Goal: Share content: Share content

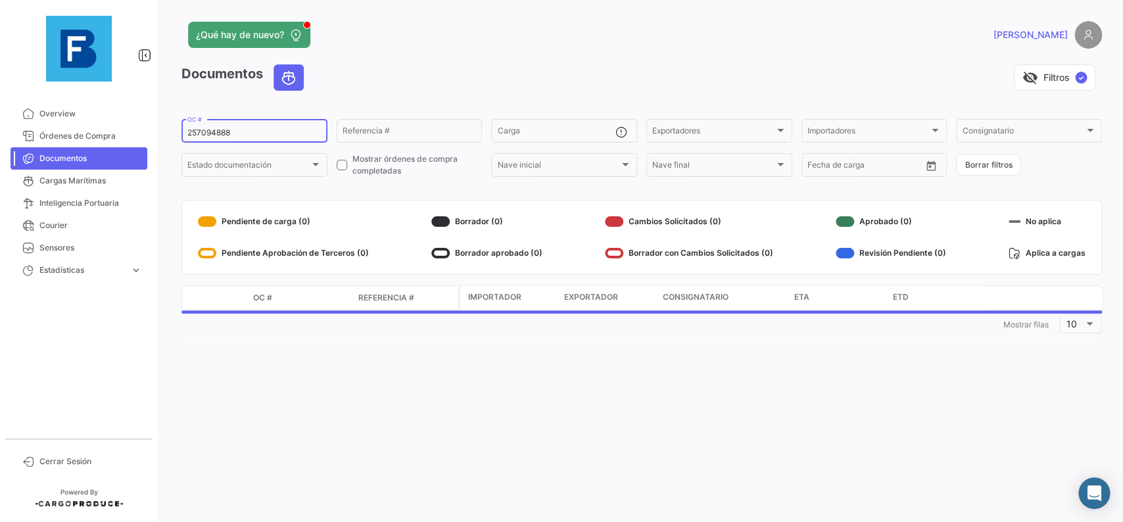
drag, startPoint x: 218, startPoint y: 131, endPoint x: 210, endPoint y: 131, distance: 7.2
click at [214, 131] on input "257094888" at bounding box center [254, 132] width 134 height 9
drag, startPoint x: 207, startPoint y: 130, endPoint x: 196, endPoint y: 129, distance: 10.6
click at [197, 129] on input "257094888" at bounding box center [254, 132] width 134 height 9
drag, startPoint x: 245, startPoint y: 130, endPoint x: 158, endPoint y: 129, distance: 86.8
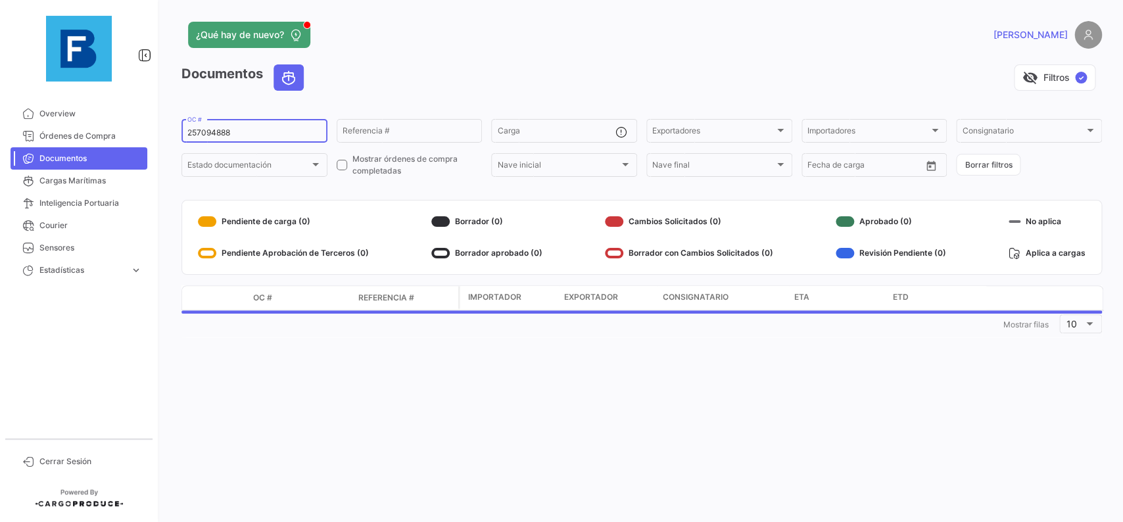
click at [187, 130] on input "257094888" at bounding box center [254, 132] width 134 height 9
paste input "23798131"
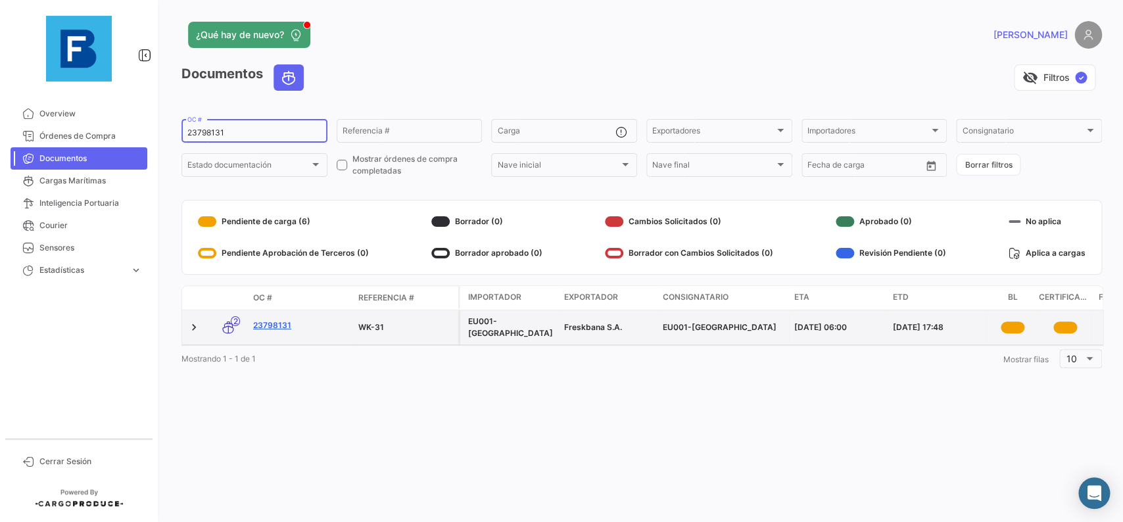
type input "23798131"
click at [285, 325] on link "23798131" at bounding box center [300, 326] width 95 height 12
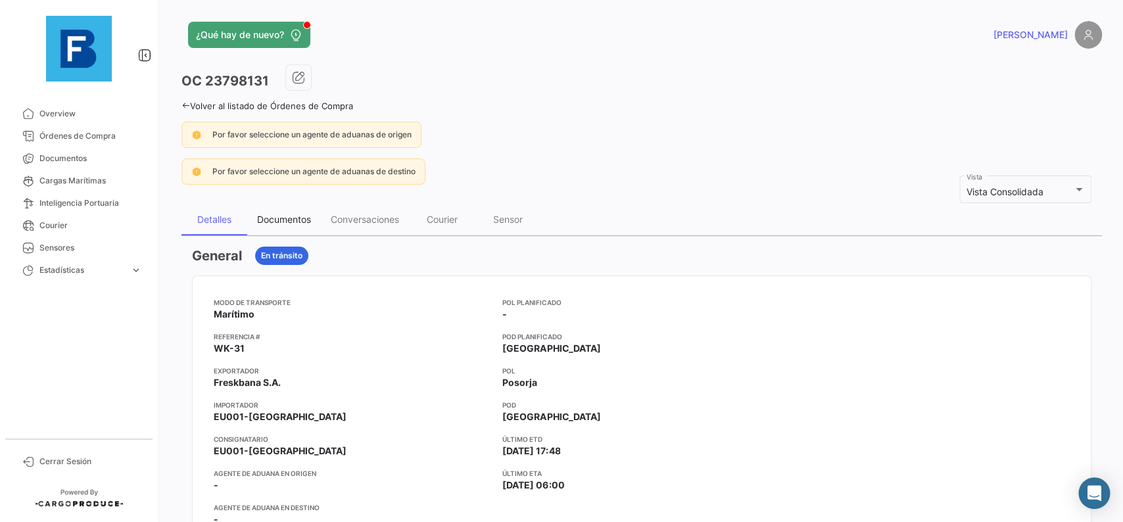
click at [303, 224] on div "Documentos" at bounding box center [284, 219] width 54 height 11
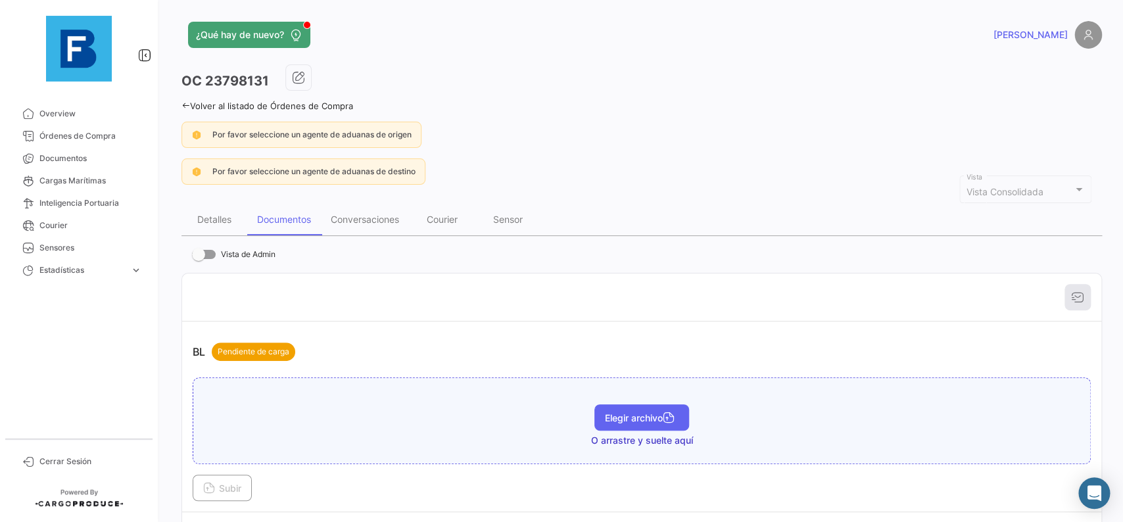
scroll to position [222, 0]
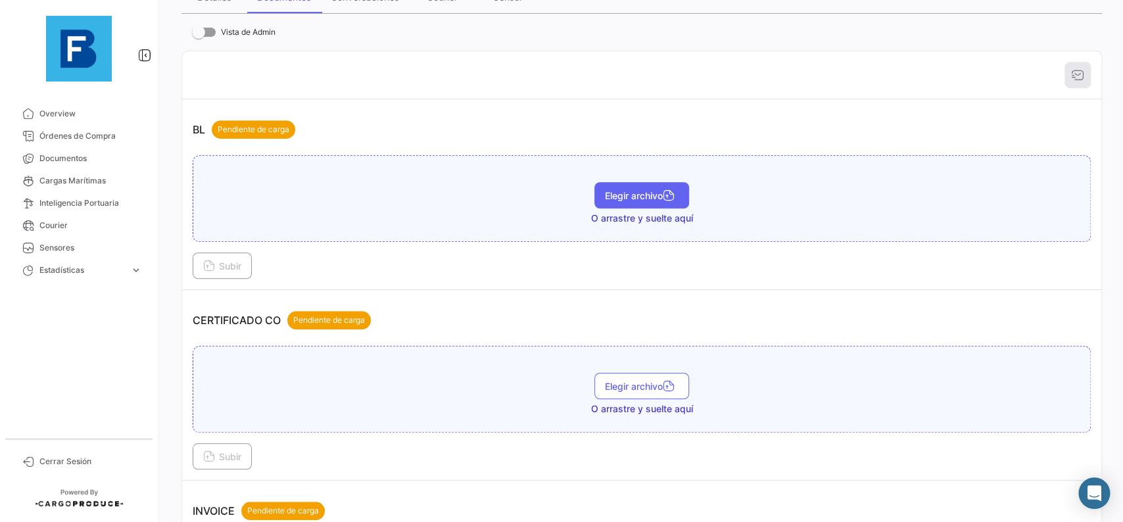
click at [634, 206] on button "Elegir archivo" at bounding box center [642, 195] width 95 height 26
click at [236, 256] on button "Subir" at bounding box center [222, 266] width 59 height 26
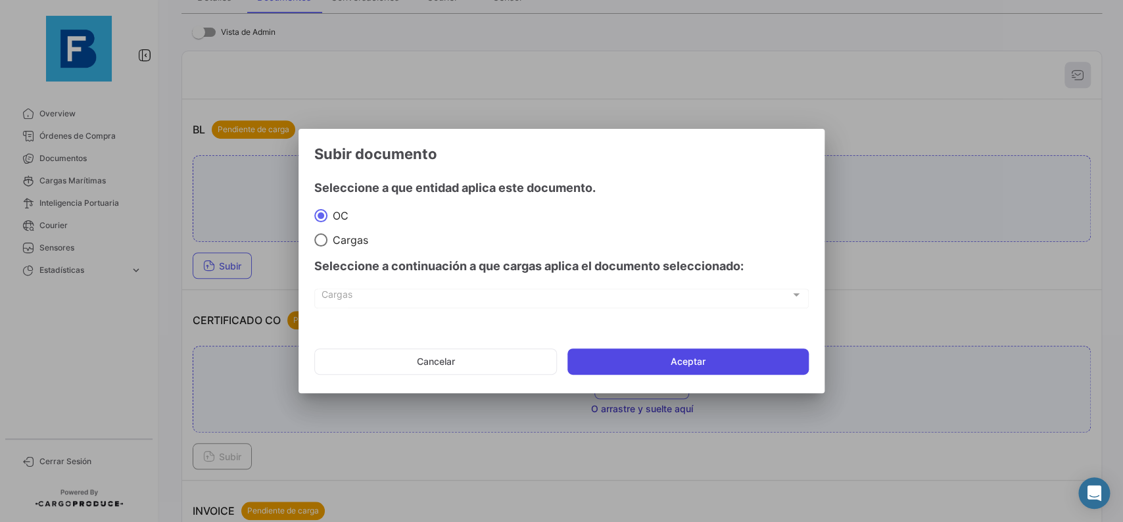
click at [663, 360] on button "Aceptar" at bounding box center [688, 362] width 241 height 26
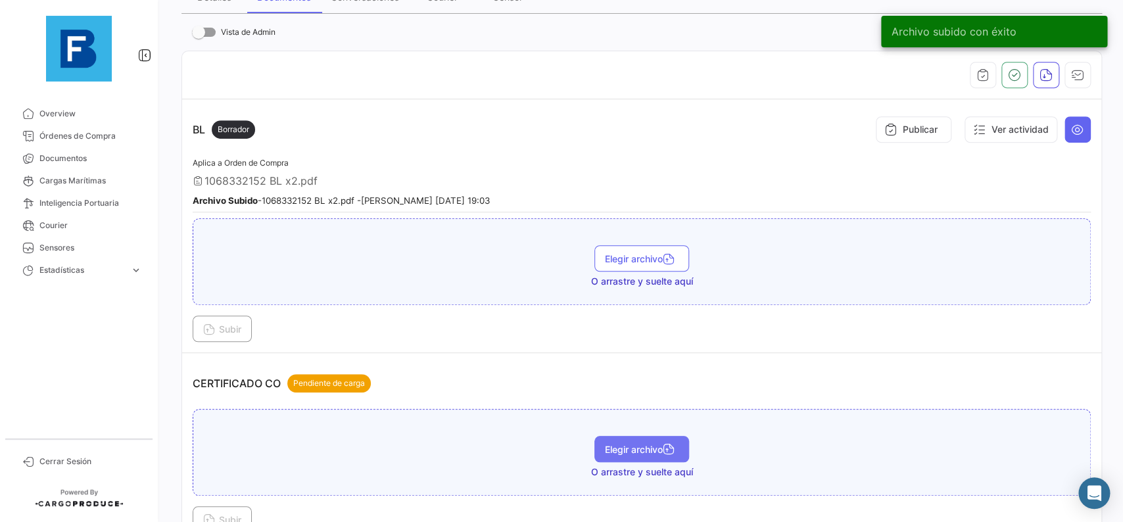
click at [637, 446] on span "Elegir archivo" at bounding box center [642, 449] width 74 height 11
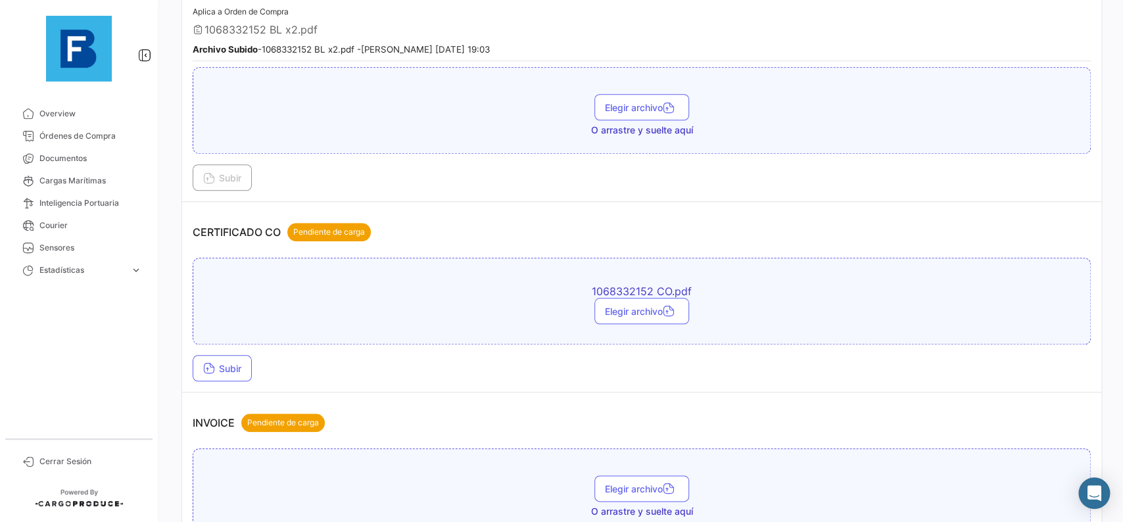
scroll to position [444, 0]
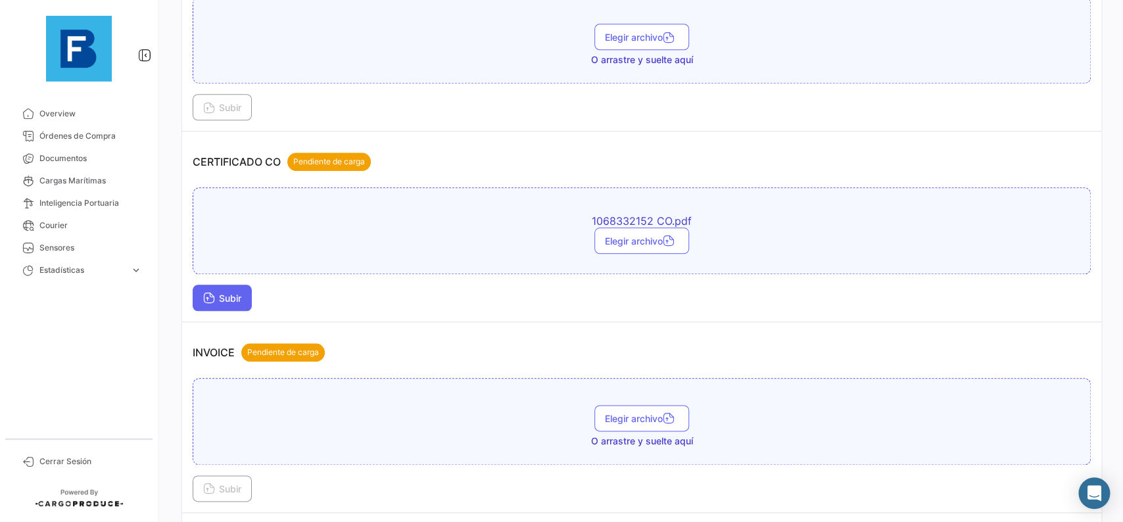
click at [229, 285] on button "Subir" at bounding box center [222, 298] width 59 height 26
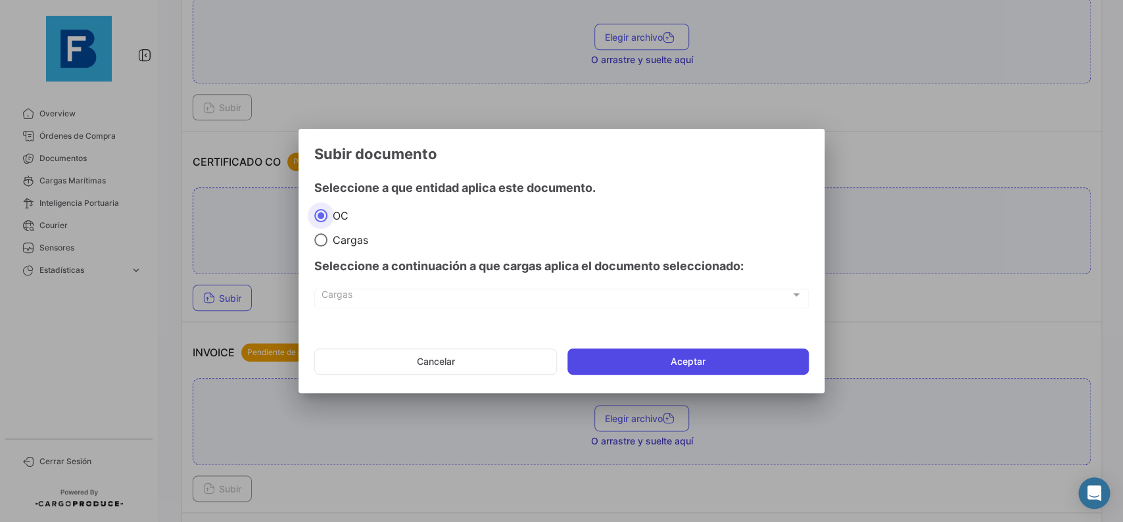
click at [617, 368] on button "Aceptar" at bounding box center [688, 362] width 241 height 26
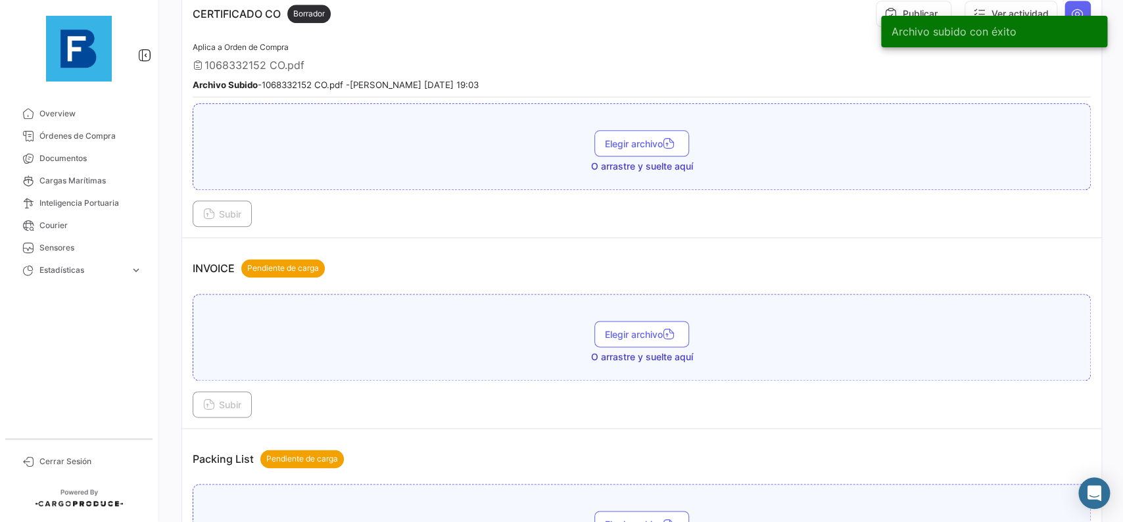
scroll to position [740, 0]
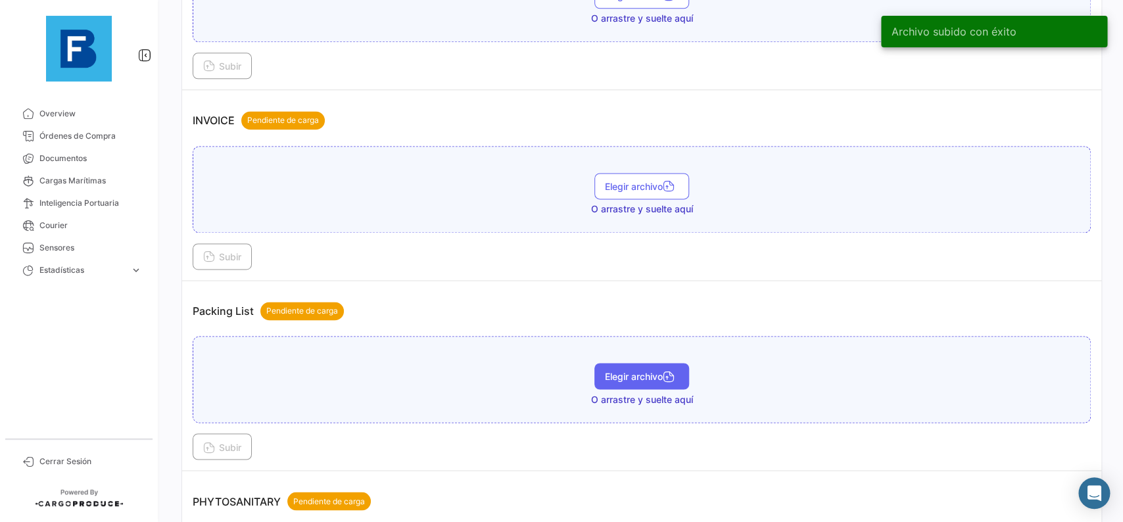
click at [673, 365] on button "Elegir archivo" at bounding box center [642, 376] width 95 height 26
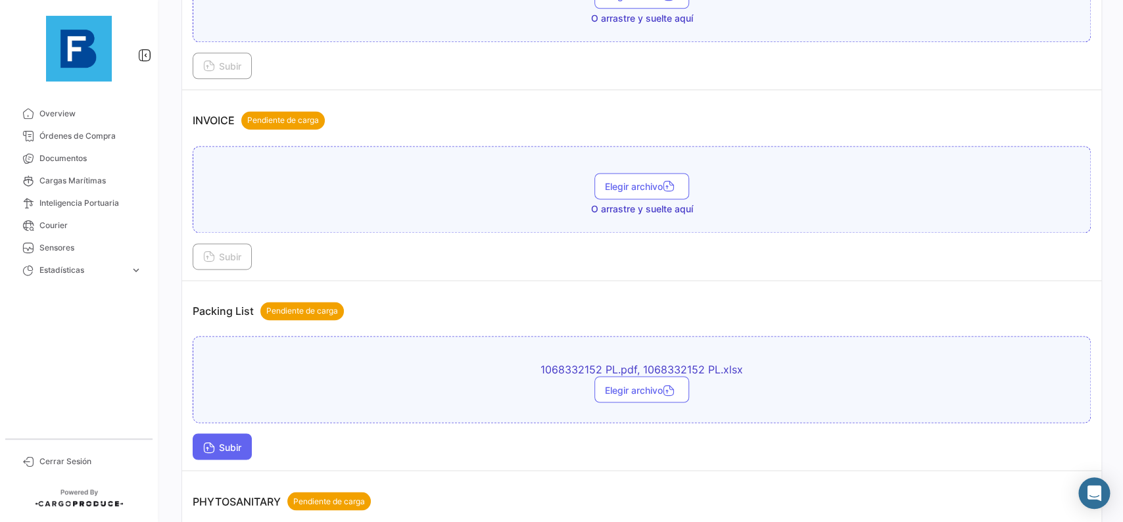
click at [217, 451] on span "Subir" at bounding box center [222, 446] width 38 height 11
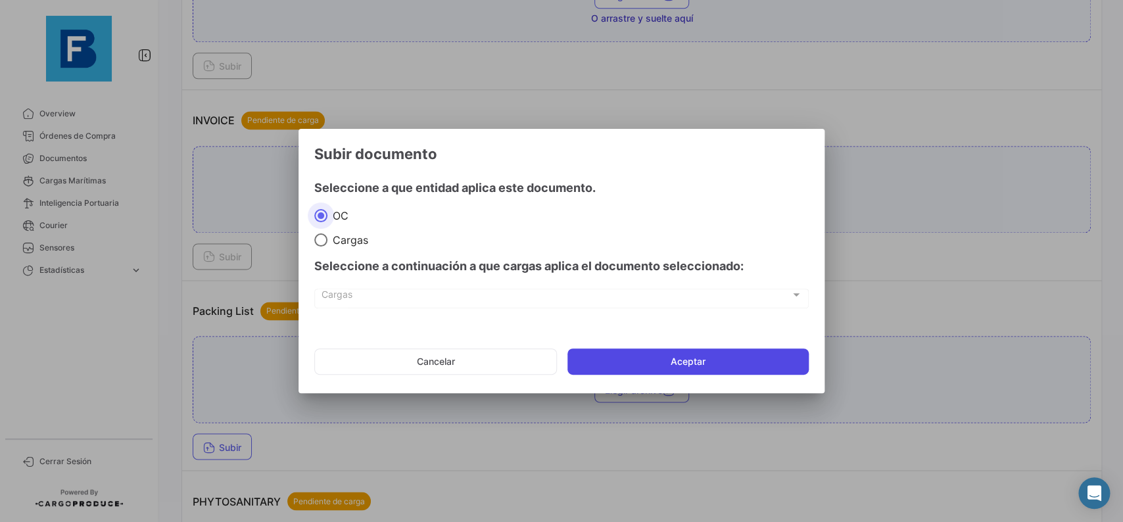
click at [621, 354] on button "Aceptar" at bounding box center [688, 362] width 241 height 26
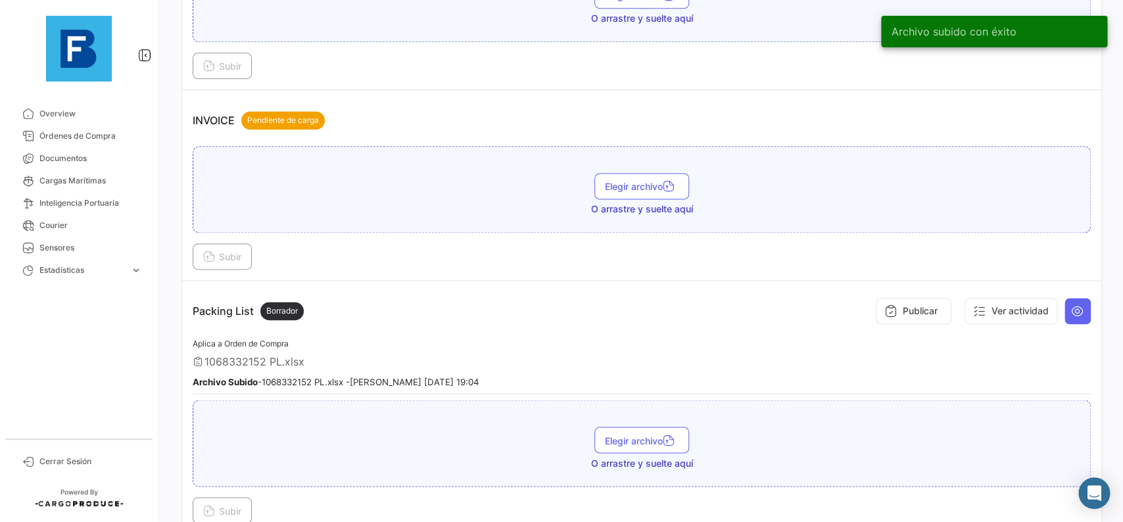
scroll to position [888, 0]
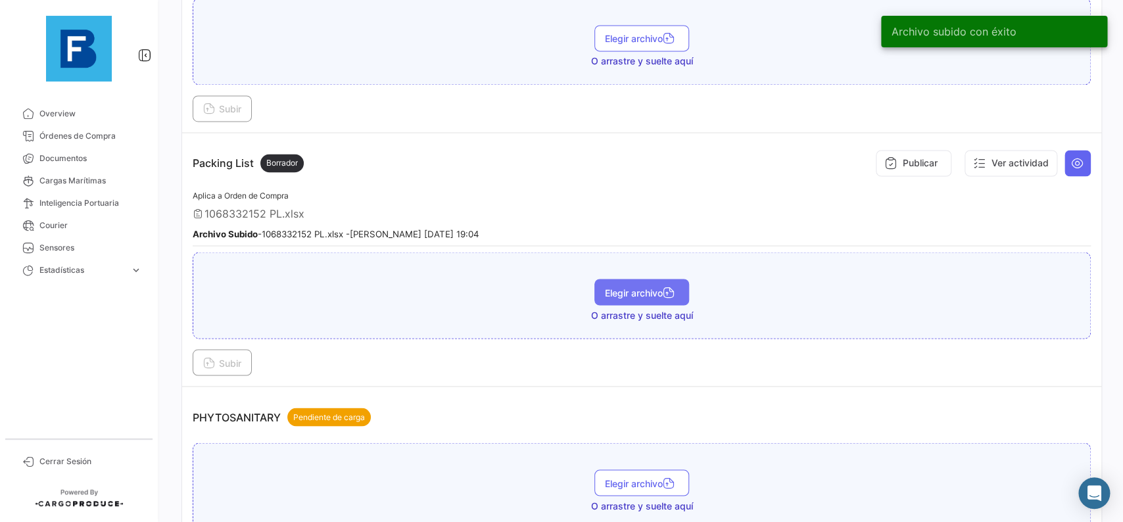
click at [647, 287] on span "Elegir archivo" at bounding box center [642, 292] width 74 height 11
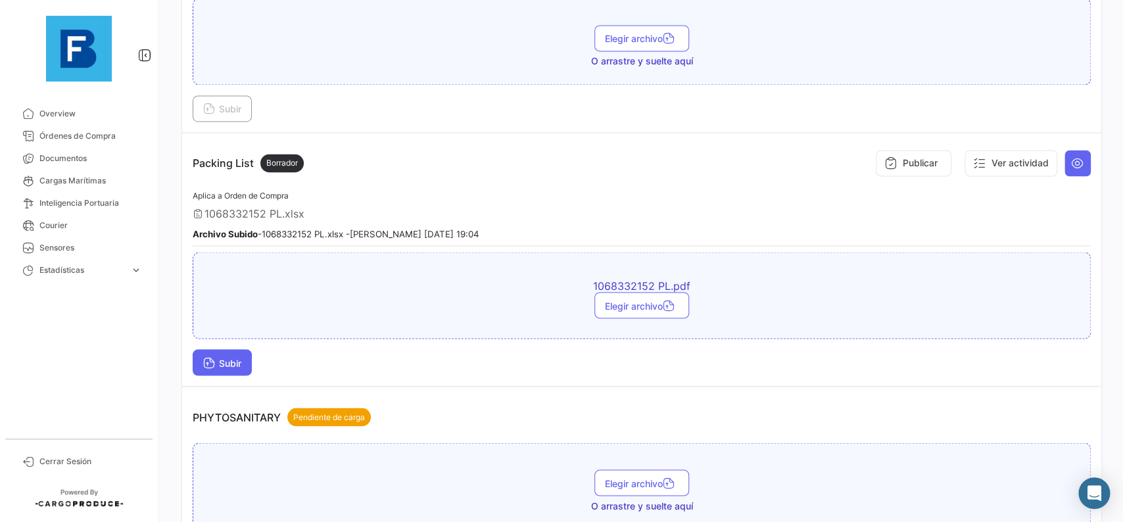
click at [253, 352] on div "Subir" at bounding box center [642, 362] width 898 height 26
click at [245, 353] on button "Subir" at bounding box center [222, 362] width 59 height 26
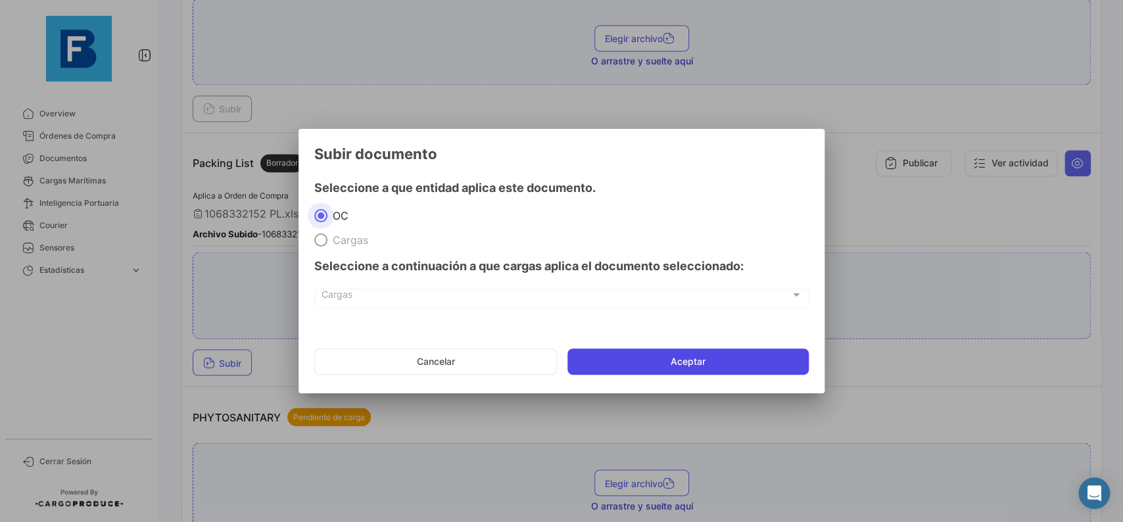
click at [595, 367] on button "Aceptar" at bounding box center [688, 362] width 241 height 26
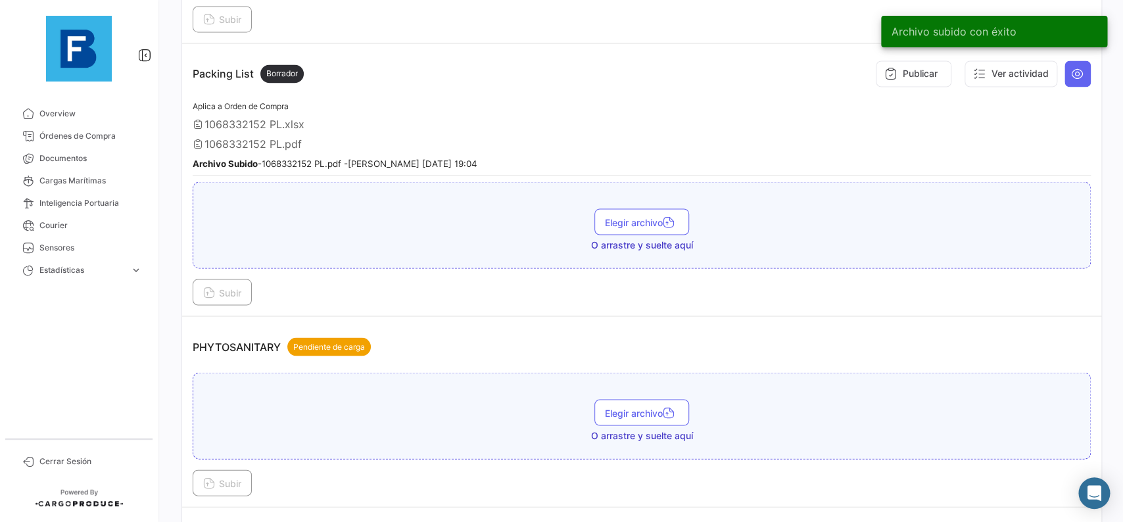
scroll to position [1036, 0]
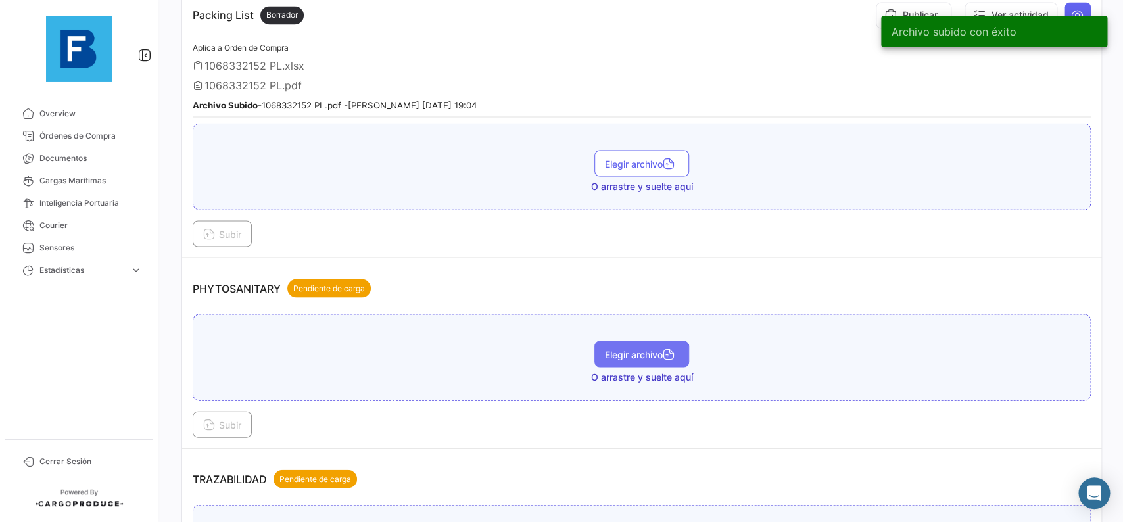
click at [650, 342] on button "Elegir archivo" at bounding box center [642, 354] width 95 height 26
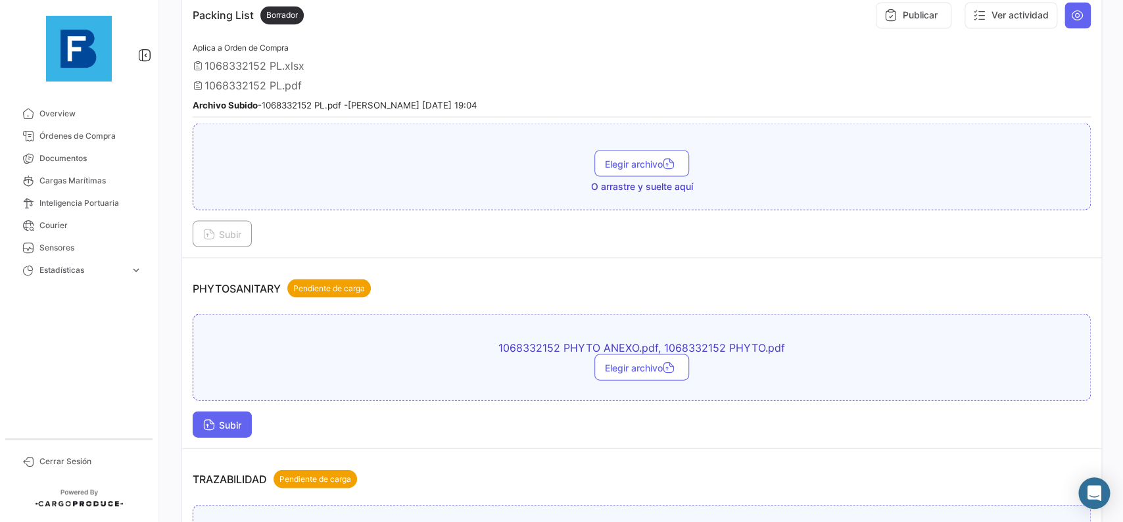
click at [233, 428] on button "Subir" at bounding box center [222, 424] width 59 height 26
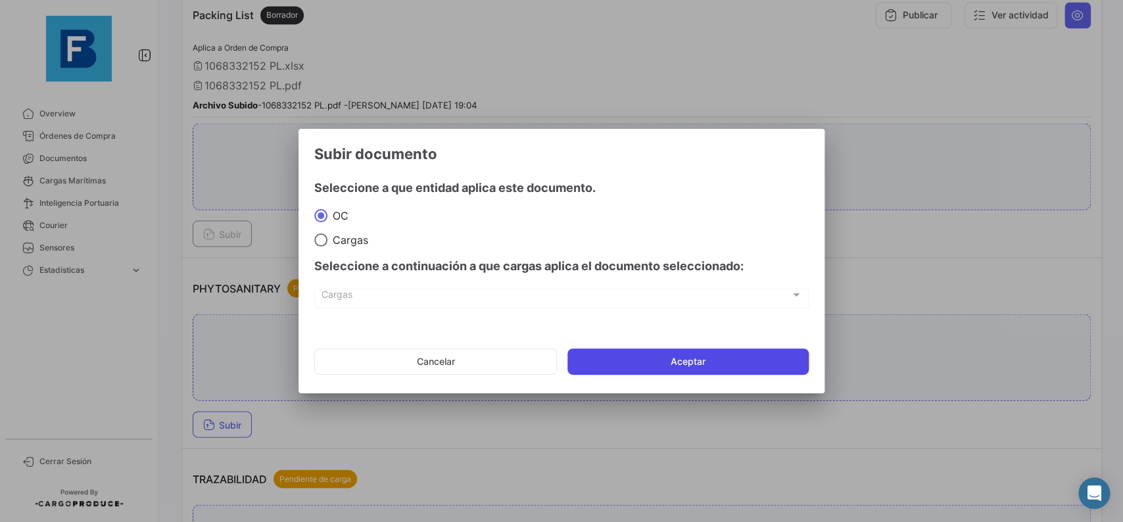
click at [661, 366] on button "Aceptar" at bounding box center [688, 362] width 241 height 26
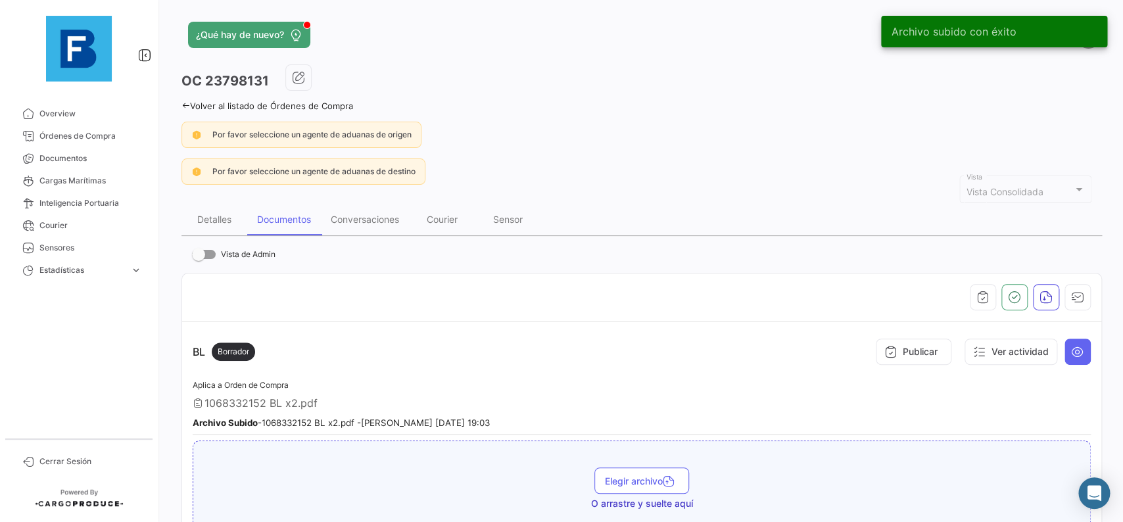
scroll to position [148, 0]
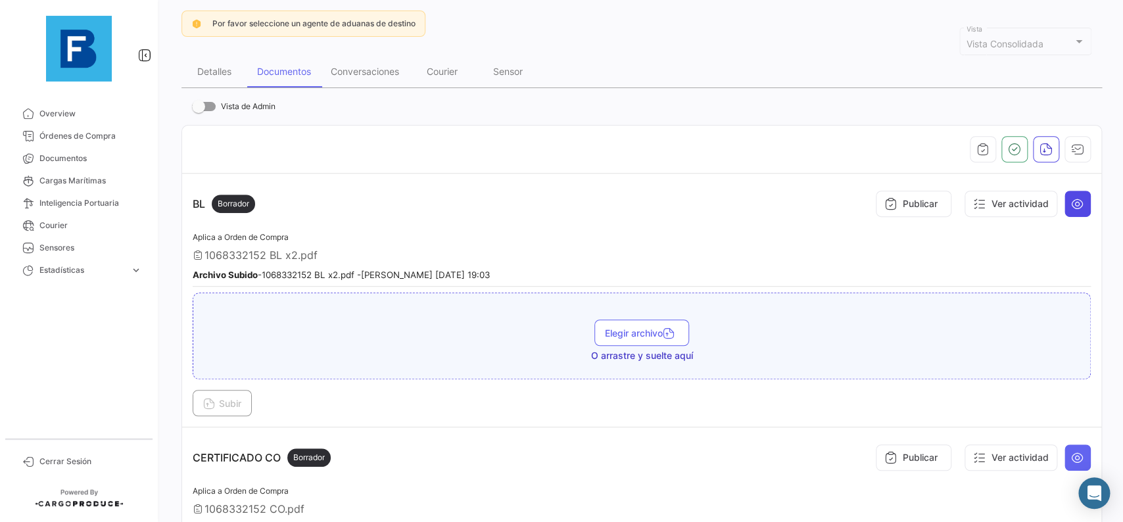
click at [1071, 214] on button at bounding box center [1078, 204] width 26 height 26
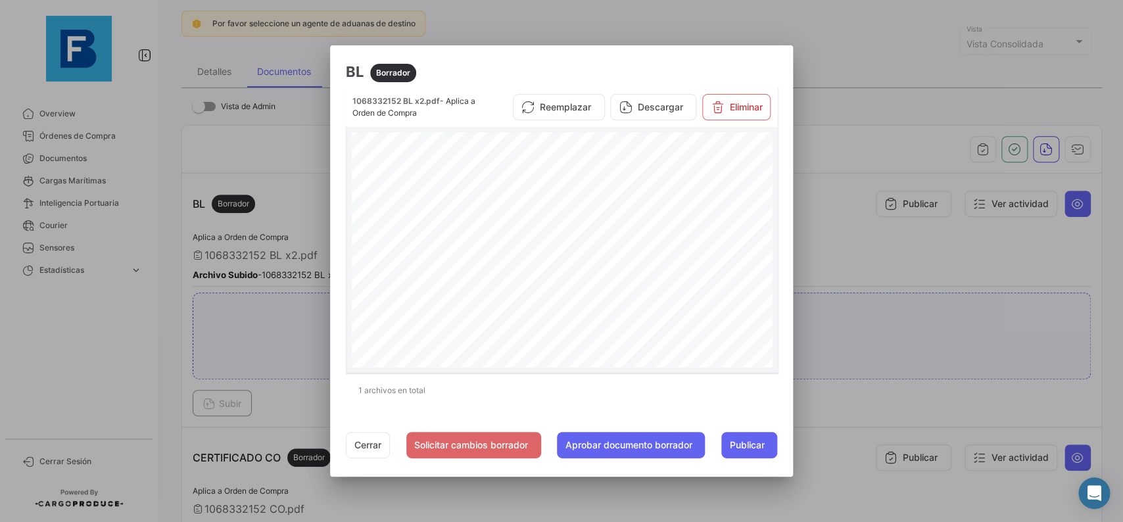
scroll to position [814, 0]
click at [381, 441] on button "Cerrar" at bounding box center [368, 445] width 44 height 26
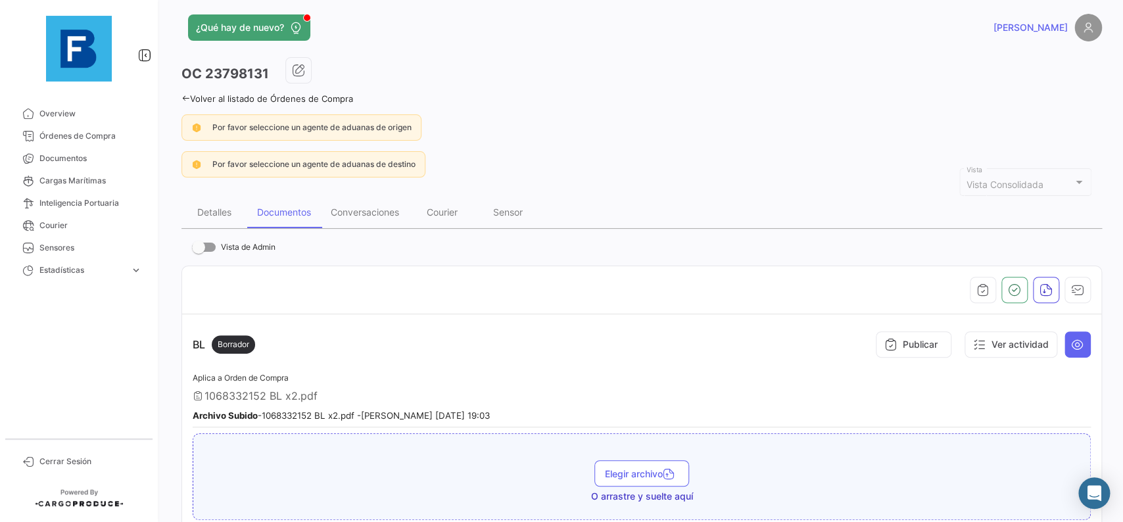
scroll to position [0, 0]
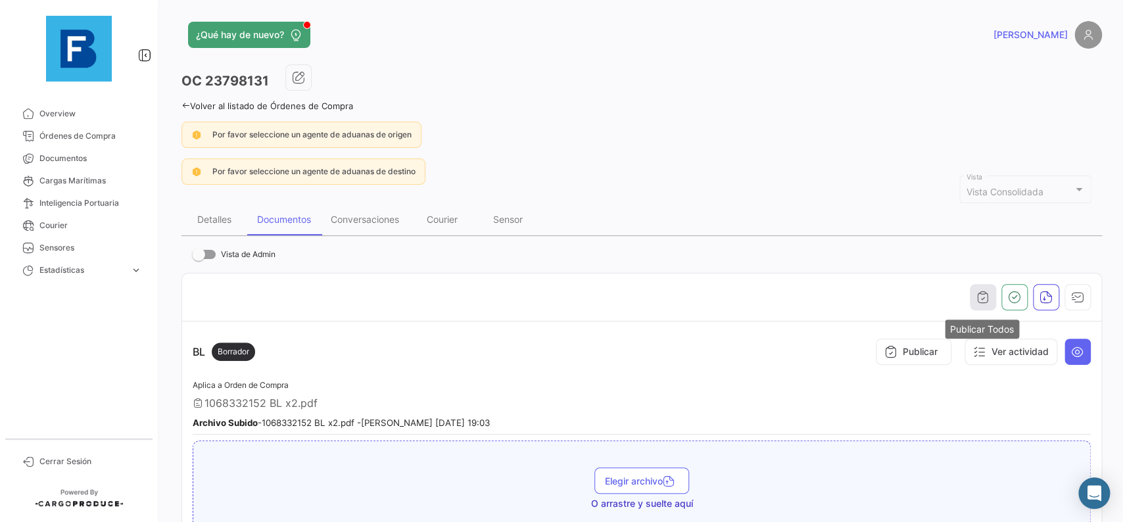
click at [982, 308] on button "button" at bounding box center [983, 297] width 26 height 26
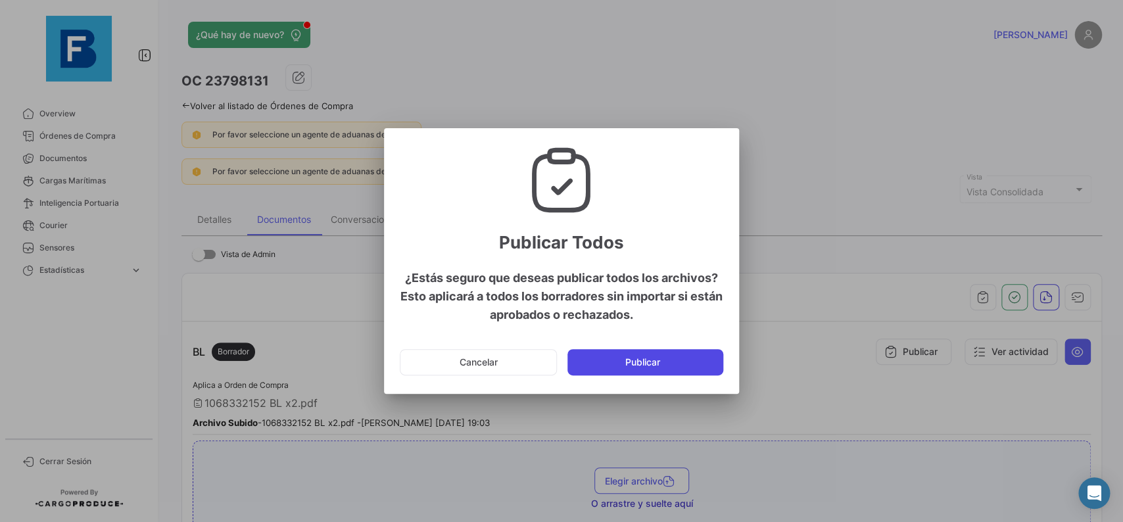
click at [678, 360] on button "Publicar" at bounding box center [646, 362] width 156 height 26
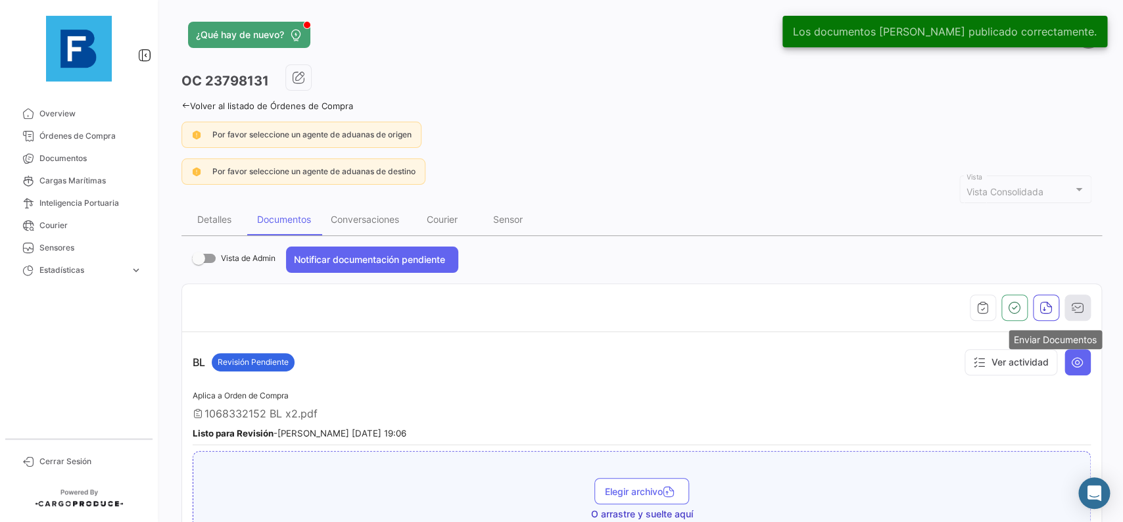
click at [1088, 308] on button "button" at bounding box center [1078, 308] width 26 height 26
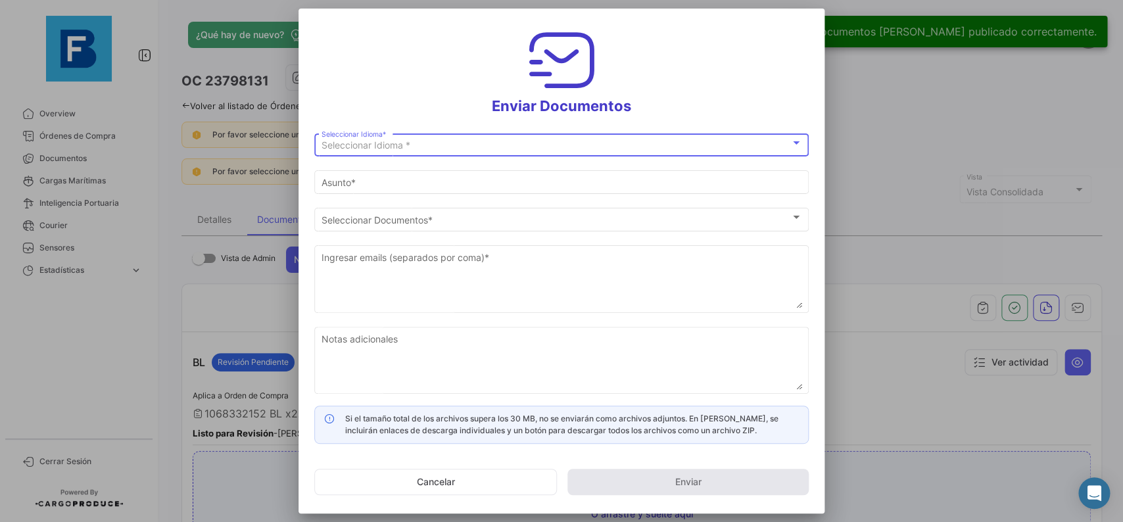
click at [591, 142] on div "Seleccionar Idioma *" at bounding box center [556, 145] width 469 height 11
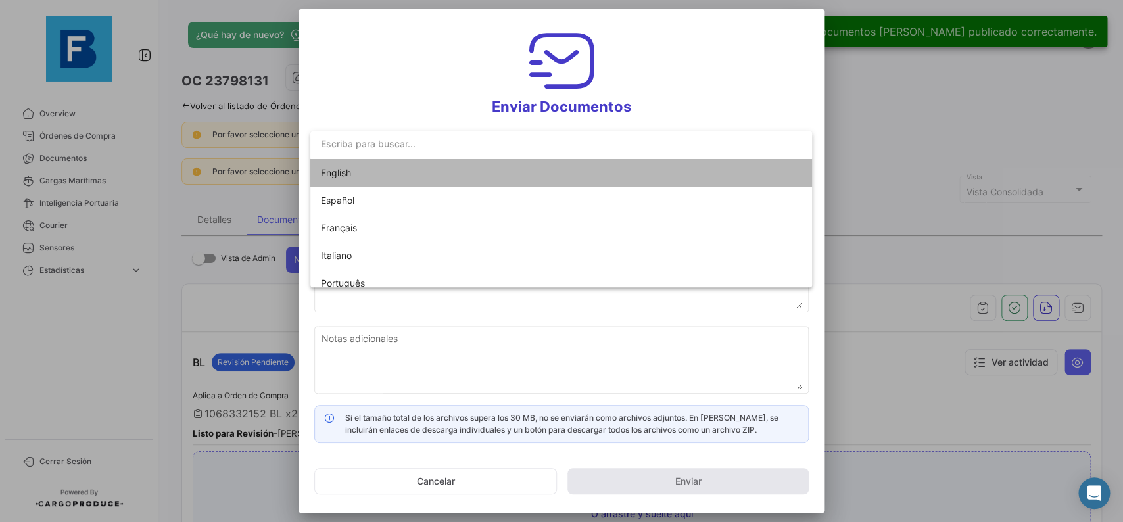
click at [558, 162] on mat-option "English" at bounding box center [561, 173] width 502 height 28
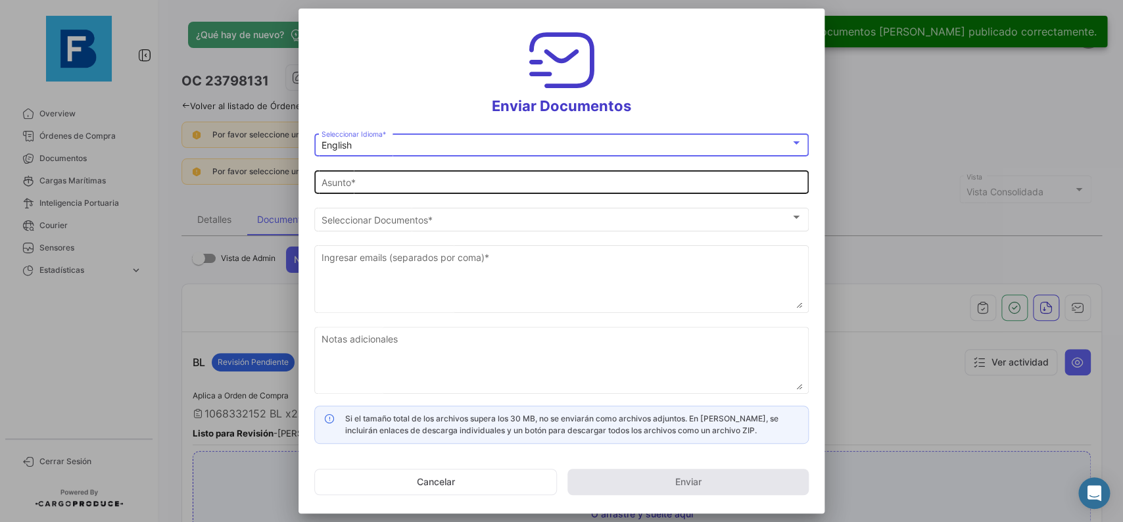
click at [528, 187] on input "Asunto *" at bounding box center [562, 183] width 481 height 11
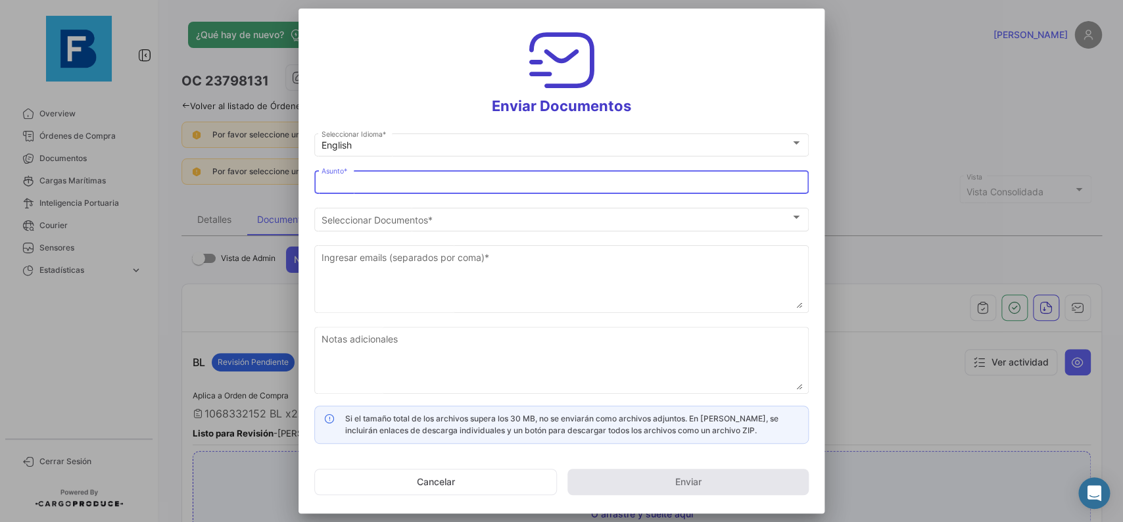
click at [485, 178] on input "Asunto *" at bounding box center [562, 183] width 481 height 11
type input "[PERSON_NAME] has shared the documents of PO # 23798131 with you"
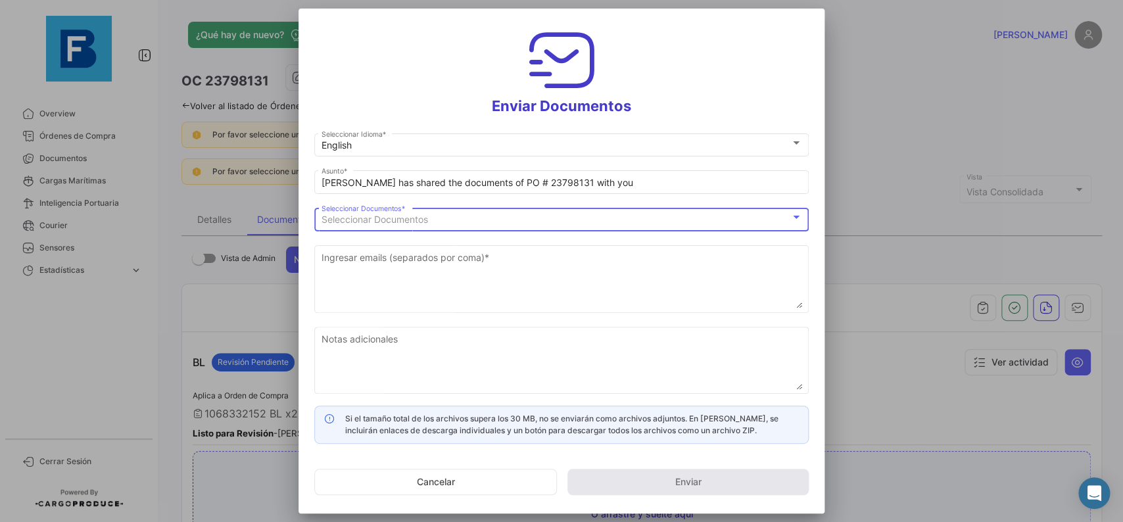
click at [492, 218] on div "Seleccionar Documentos" at bounding box center [556, 219] width 469 height 11
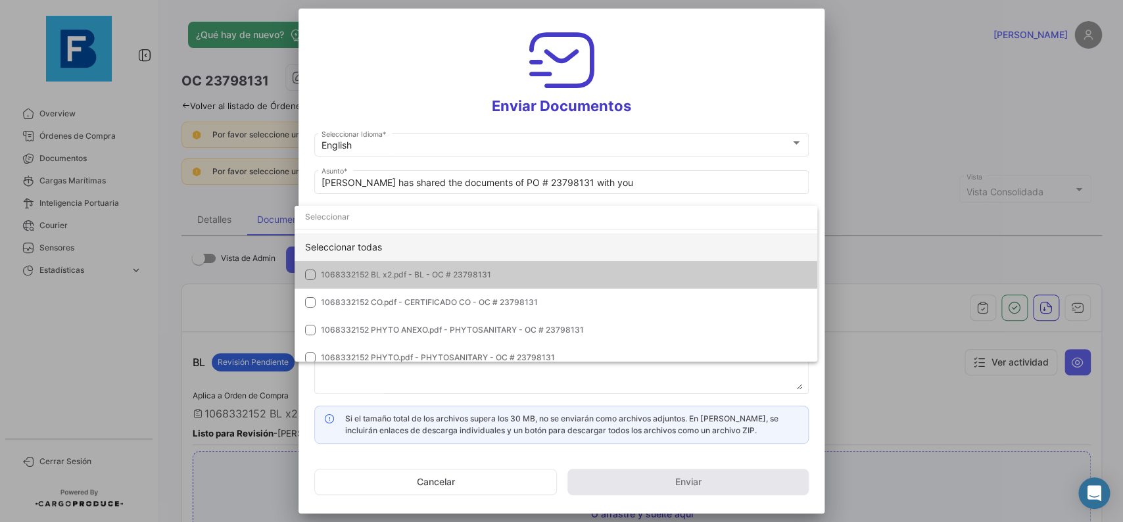
click at [643, 244] on div "Seleccionar todas" at bounding box center [556, 247] width 523 height 28
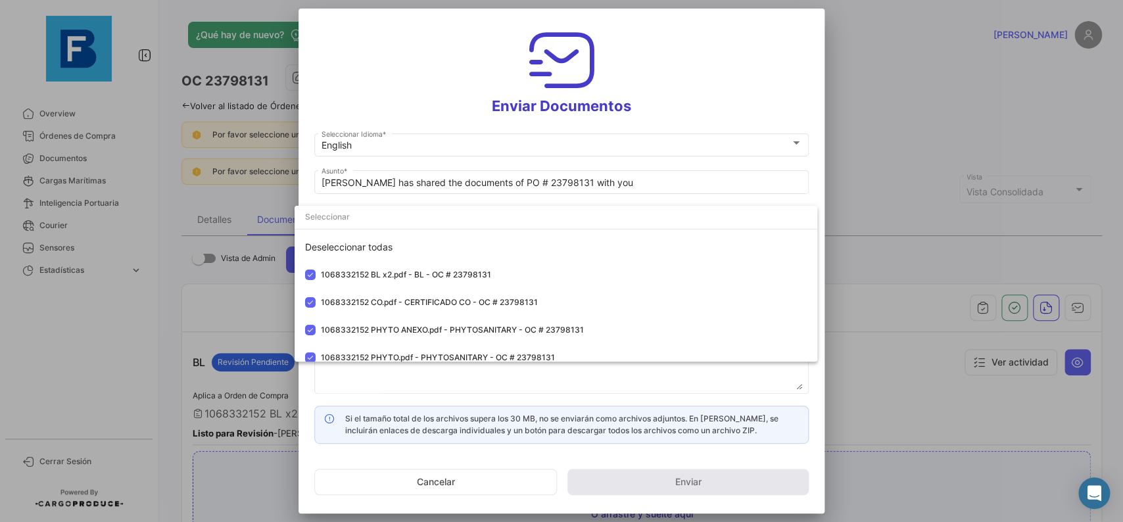
click at [819, 191] on div at bounding box center [561, 261] width 1123 height 522
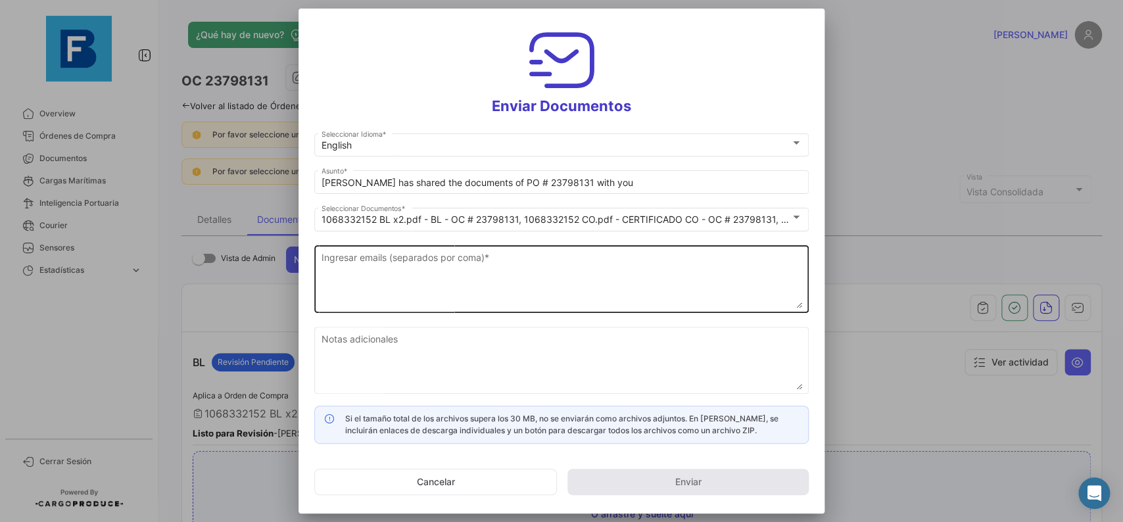
click at [554, 256] on textarea "Ingresar emails (separados por coma) *" at bounding box center [562, 280] width 481 height 58
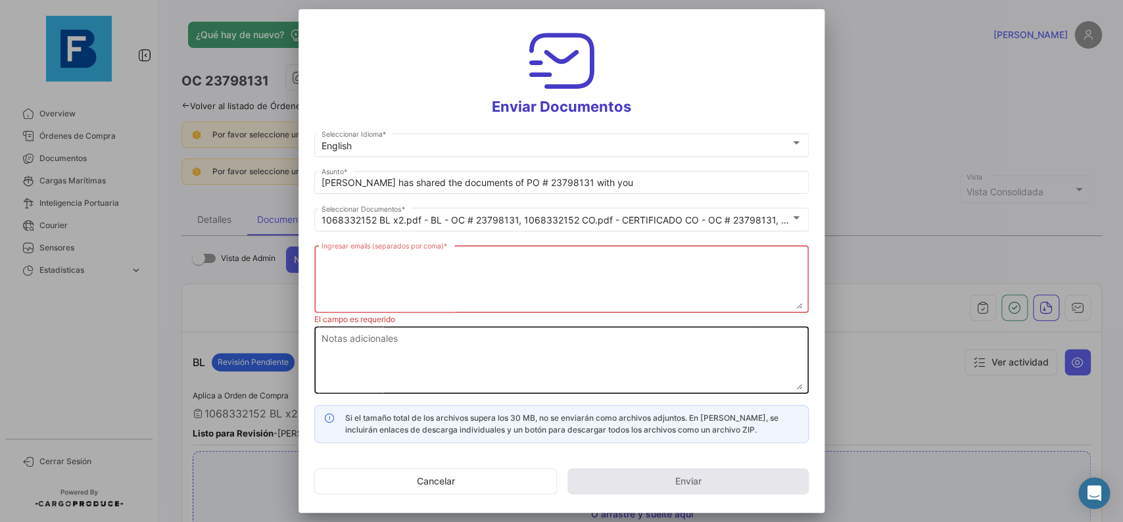
paste textarea "[PERSON_NAME][EMAIL_ADDRESS][DOMAIN_NAME],[DOMAIN_NAME][EMAIL_ADDRESS][DOMAIN_N…"
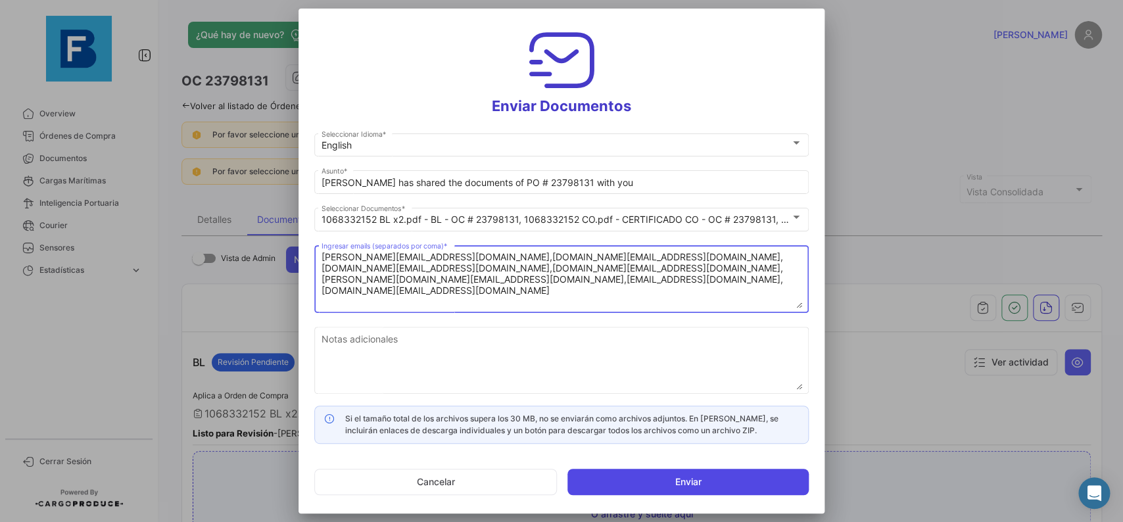
type textarea "[PERSON_NAME][EMAIL_ADDRESS][DOMAIN_NAME],[DOMAIN_NAME][EMAIL_ADDRESS][DOMAIN_N…"
click at [683, 479] on button "Enviar" at bounding box center [688, 482] width 241 height 26
